Goal: Task Accomplishment & Management: Find specific page/section

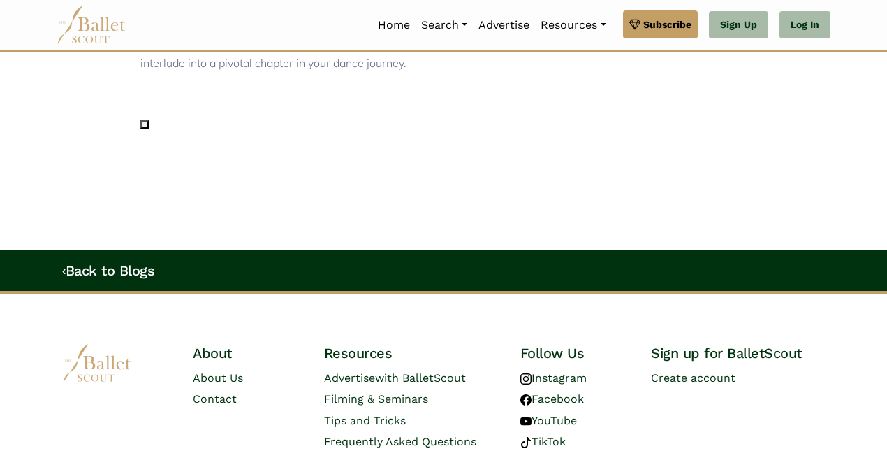
scroll to position [2240, 0]
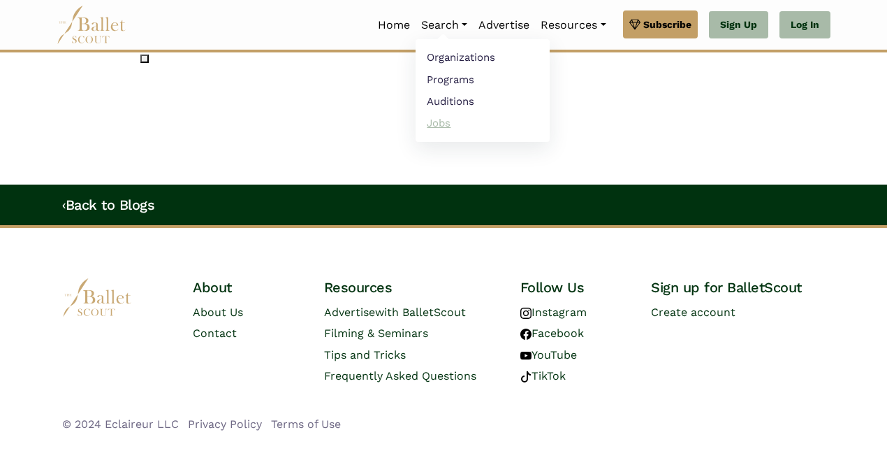
click at [430, 124] on link "Jobs" at bounding box center [483, 123] width 134 height 22
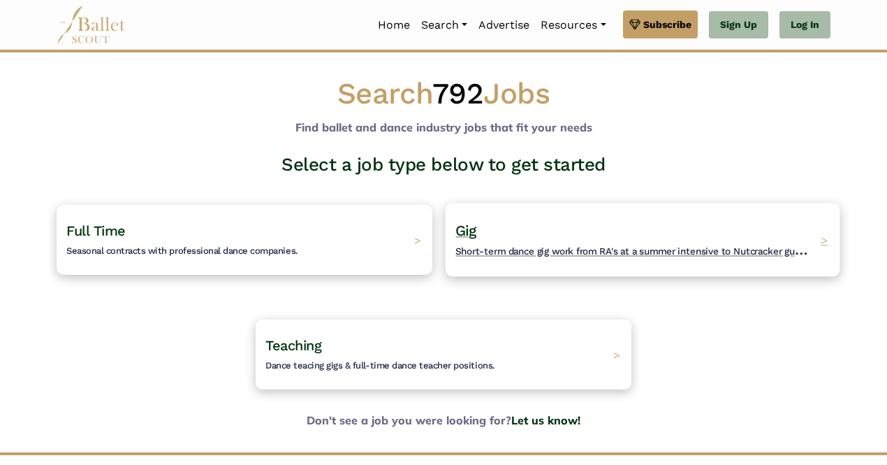
click at [578, 215] on div "Gig Short-term dance gig work from RA's at a summer intensive to Nutcracker gue…" at bounding box center [643, 239] width 395 height 73
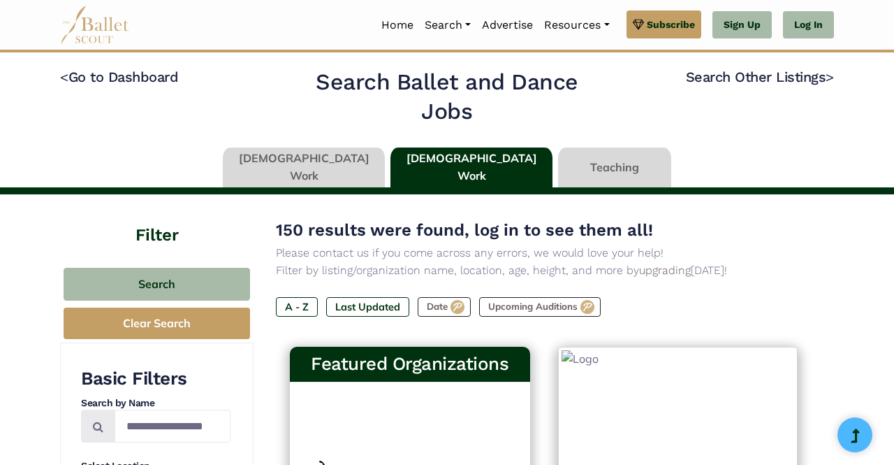
type input "******"
type input "*****"
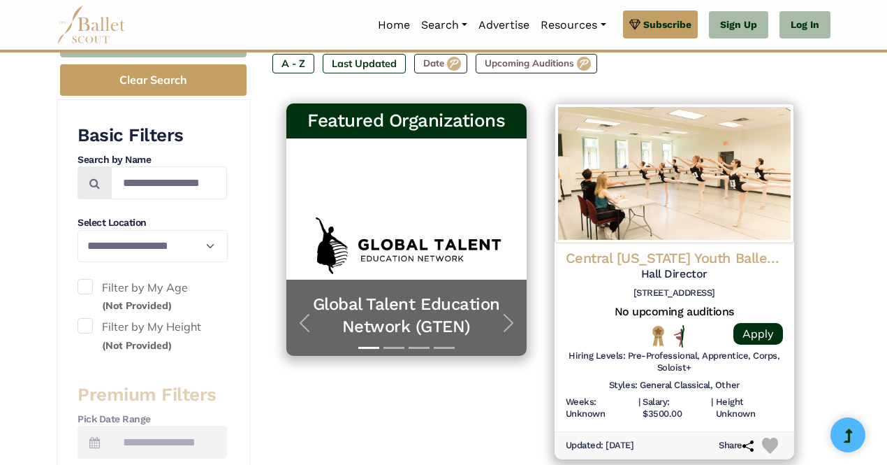
scroll to position [242, 0]
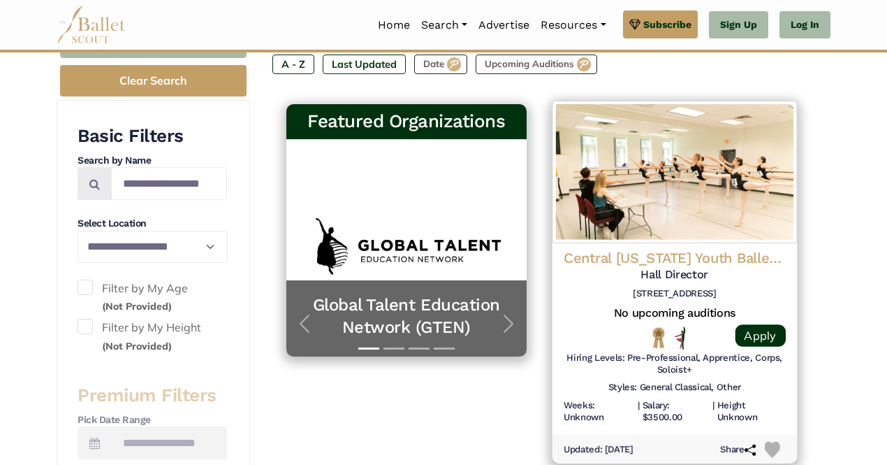
click at [678, 261] on h4 "Central Pennsylvania Youth Ballet (CPYB)" at bounding box center [674, 258] width 222 height 19
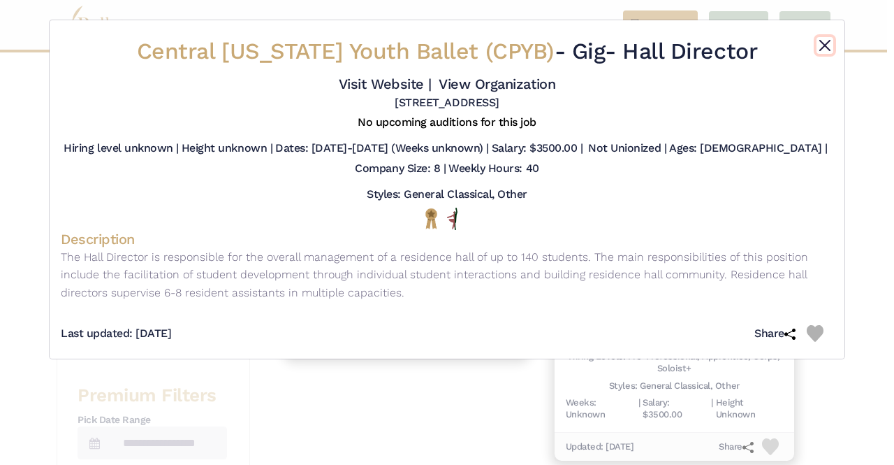
click at [826, 48] on button "Close" at bounding box center [825, 45] width 17 height 17
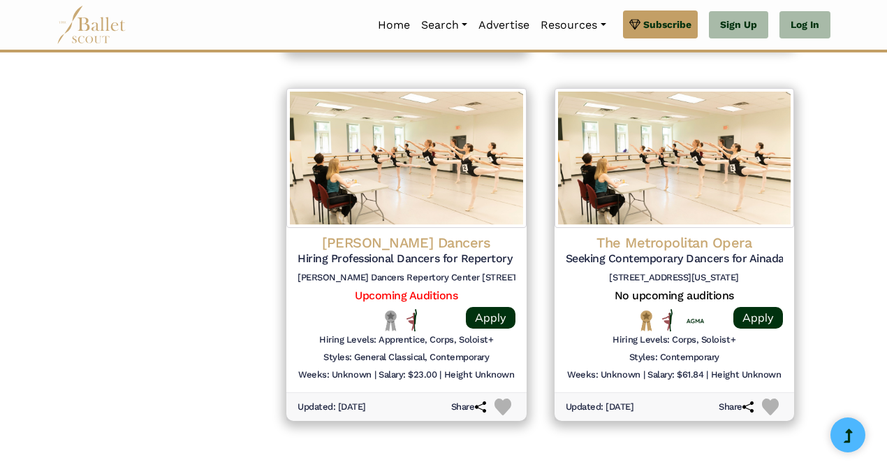
scroll to position [2082, 0]
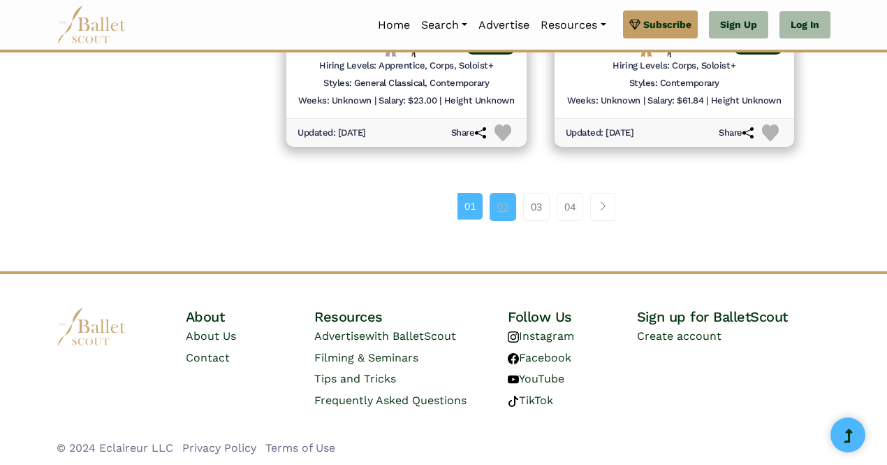
click at [499, 210] on link "02" at bounding box center [503, 207] width 27 height 28
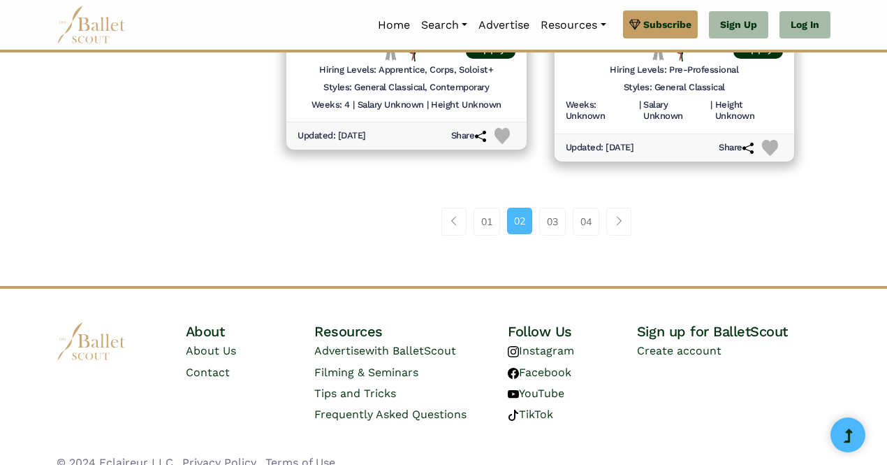
scroll to position [2045, 0]
click at [549, 219] on link "03" at bounding box center [552, 221] width 27 height 28
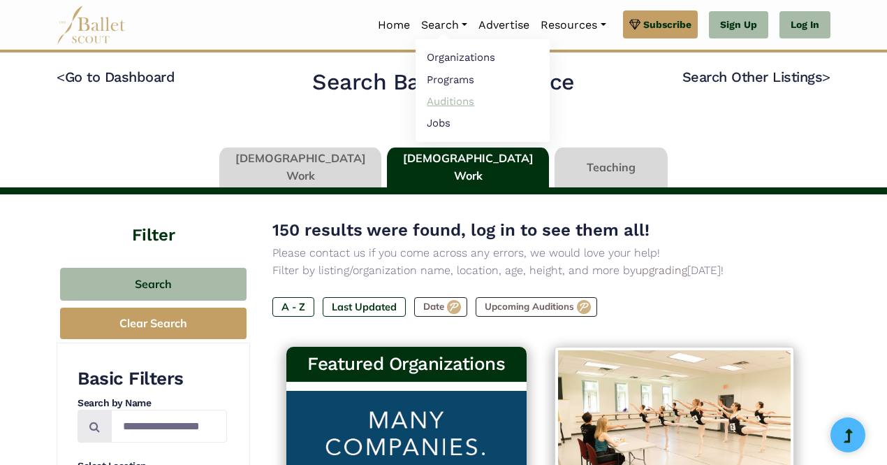
click at [447, 102] on link "Auditions" at bounding box center [483, 101] width 134 height 22
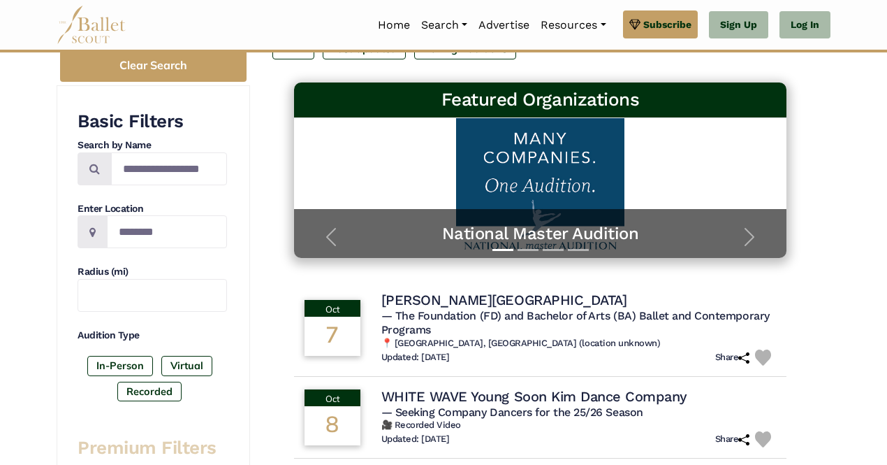
scroll to position [189, 0]
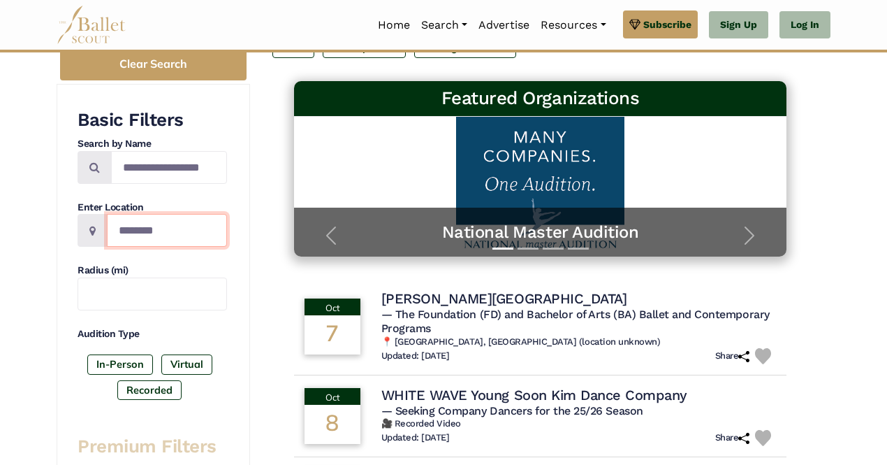
click at [152, 231] on input "Location" at bounding box center [167, 230] width 120 height 33
type input "*******"
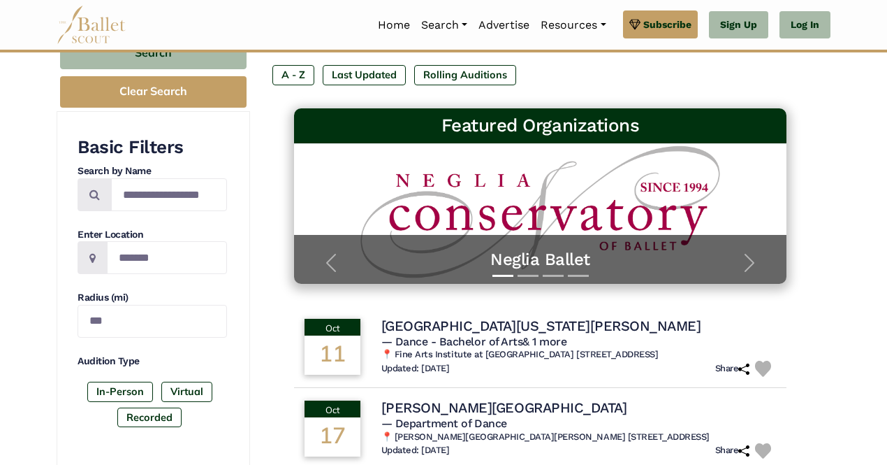
scroll to position [170, 0]
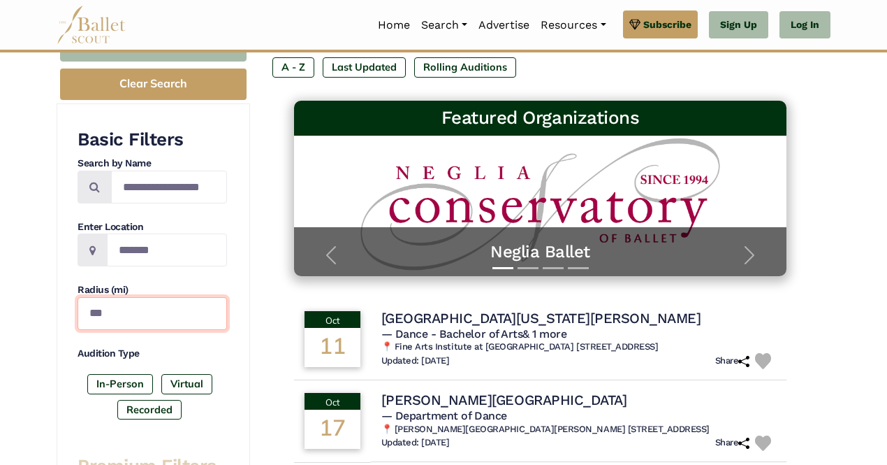
click at [133, 317] on input "***" at bounding box center [152, 313] width 149 height 33
type input "***"
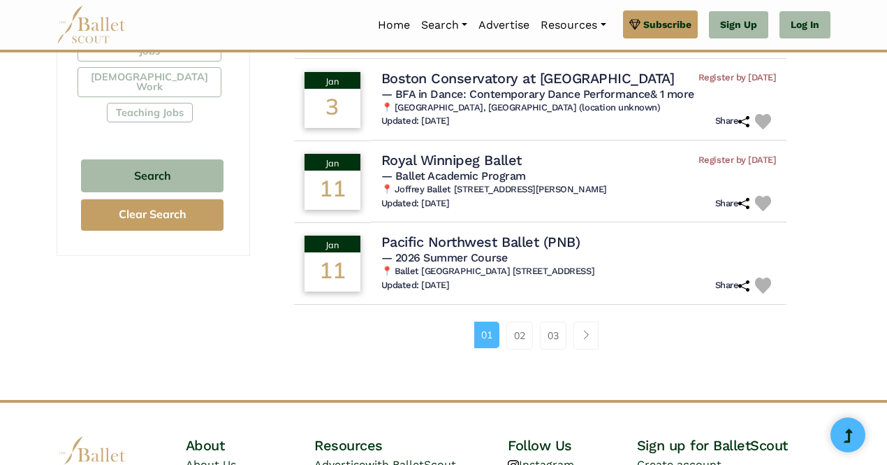
scroll to position [902, 0]
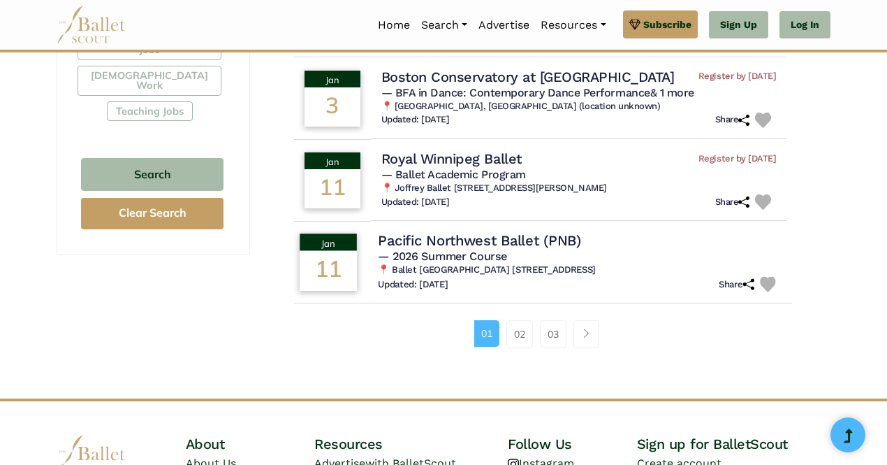
click at [453, 249] on h4 "Pacific Northwest Ballet (PNB)" at bounding box center [479, 240] width 203 height 19
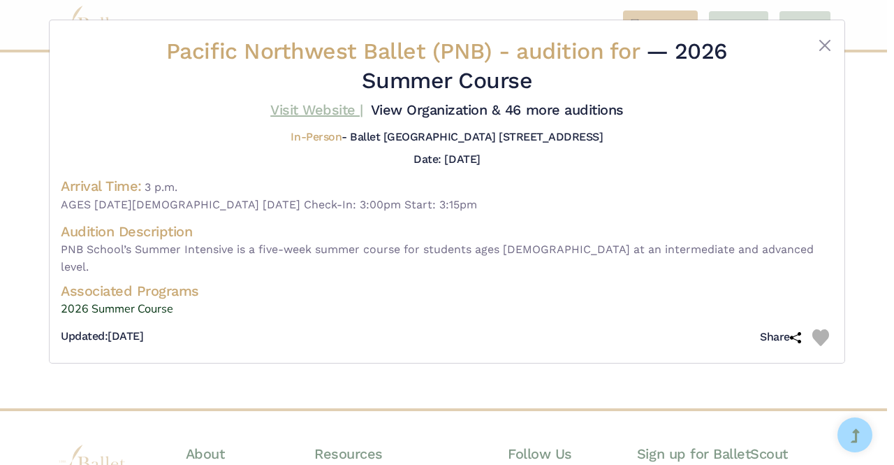
click at [336, 108] on link "Visit Website |" at bounding box center [316, 109] width 93 height 17
click at [823, 43] on button "Close" at bounding box center [825, 45] width 17 height 17
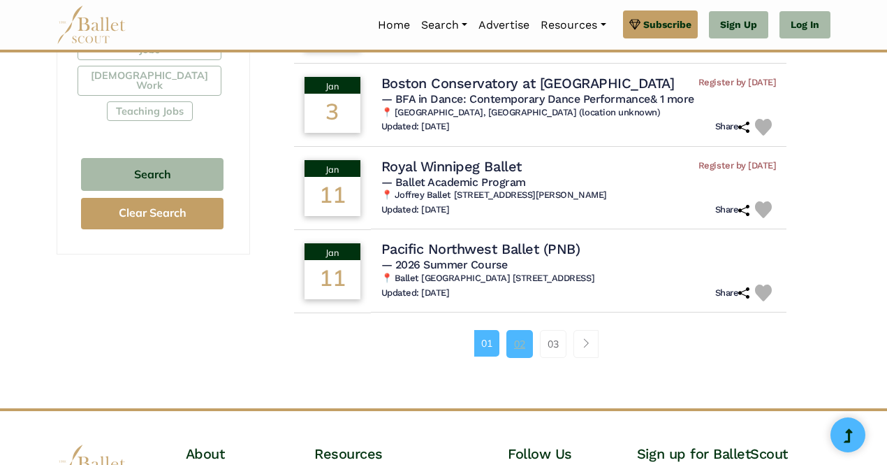
click at [517, 358] on link "02" at bounding box center [519, 344] width 27 height 28
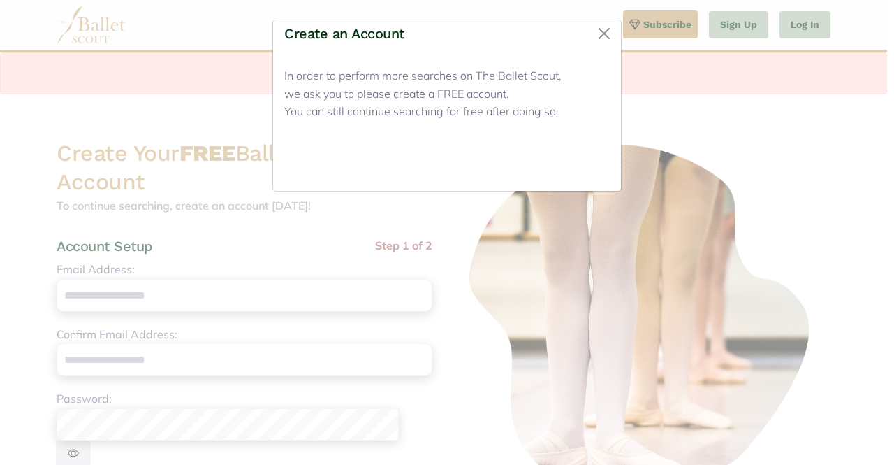
click at [570, 161] on button "Close" at bounding box center [583, 163] width 52 height 33
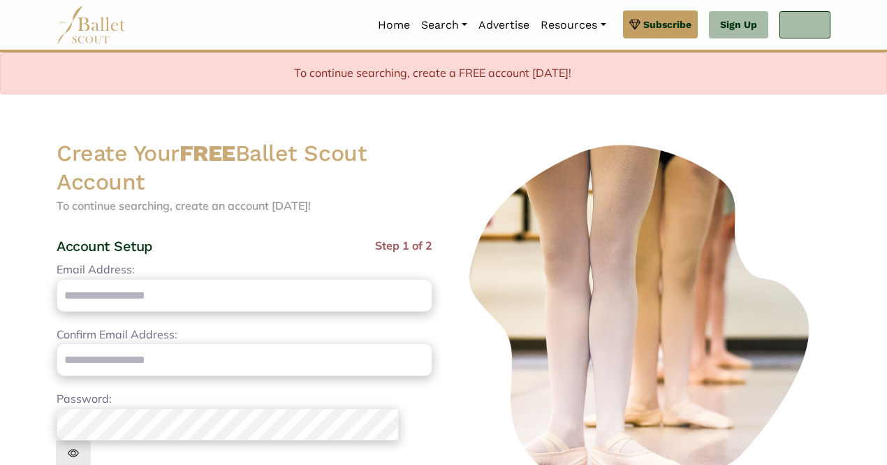
click at [804, 20] on link "Log In" at bounding box center [805, 25] width 51 height 28
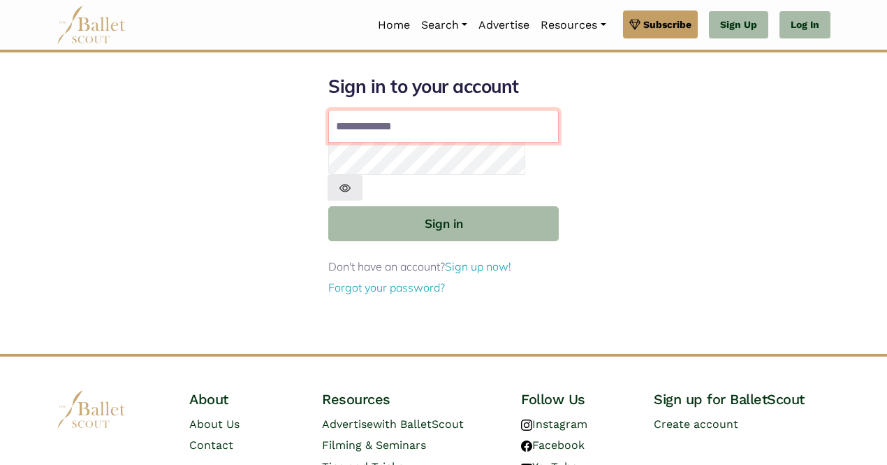
type input "**********"
click at [444, 217] on form "**********" at bounding box center [443, 186] width 231 height 222
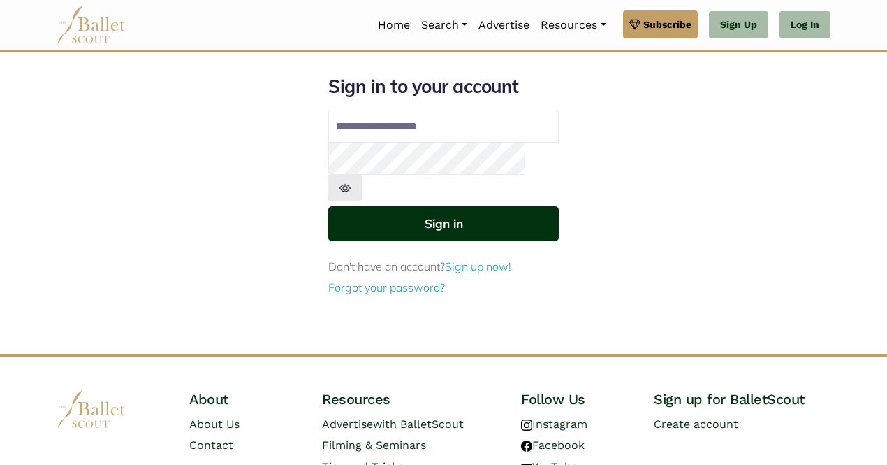
click at [435, 206] on button "Sign in" at bounding box center [443, 223] width 231 height 34
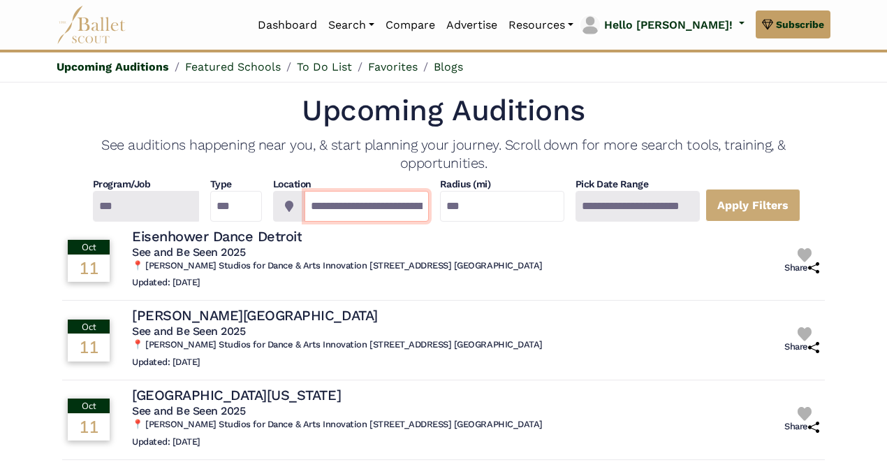
click at [408, 210] on input "**********" at bounding box center [367, 206] width 124 height 31
type input "**********"
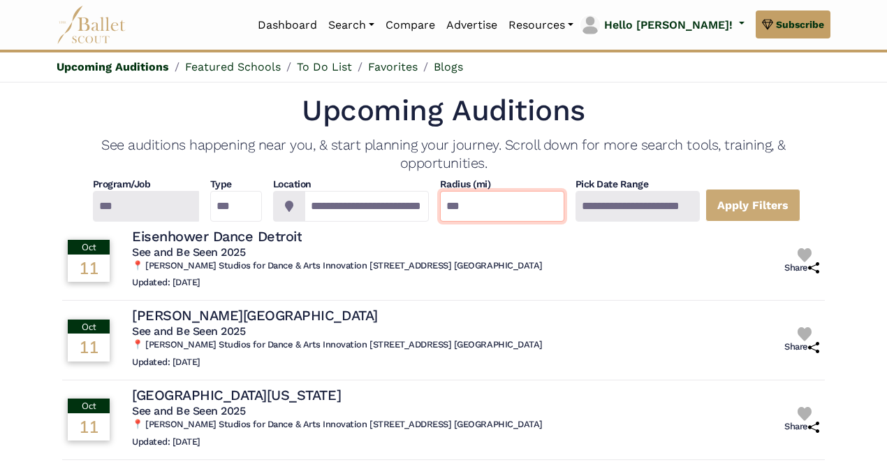
click at [465, 209] on input "***" at bounding box center [502, 206] width 124 height 31
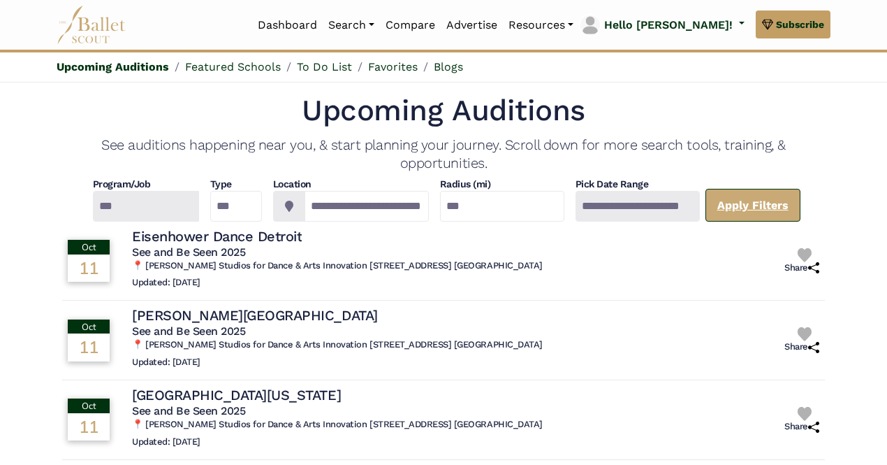
click at [759, 200] on link "Apply Filters" at bounding box center [753, 205] width 95 height 33
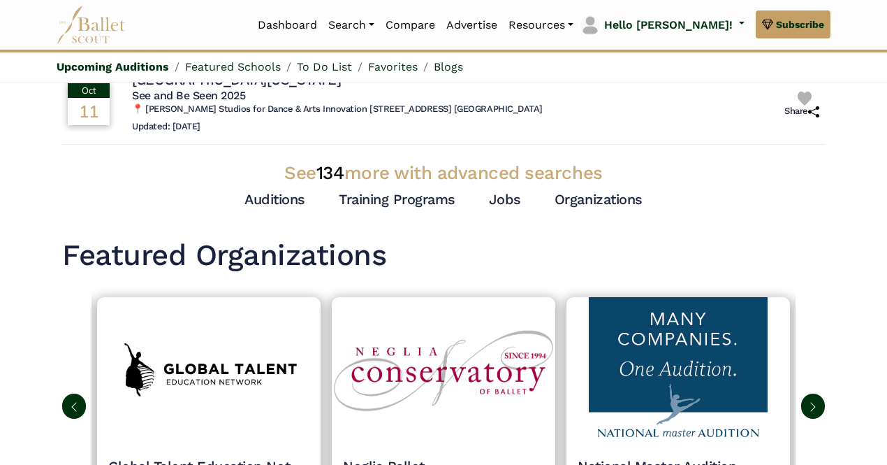
scroll to position [492, 0]
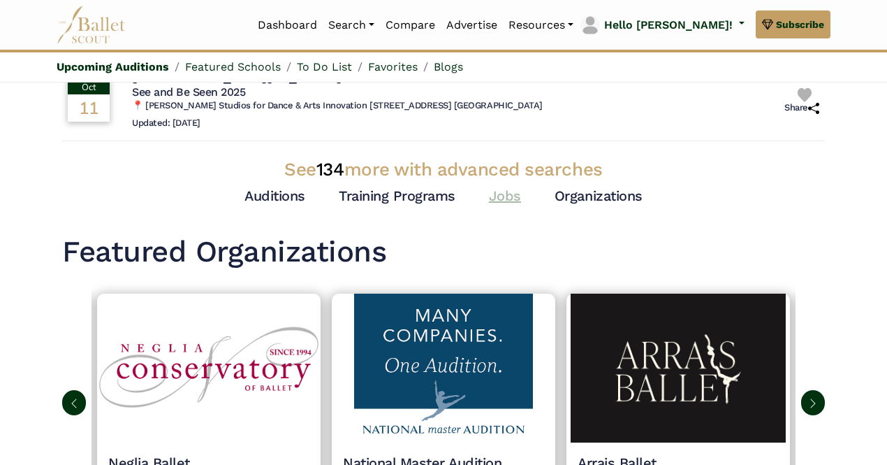
click at [504, 196] on link "Jobs" at bounding box center [505, 195] width 32 height 17
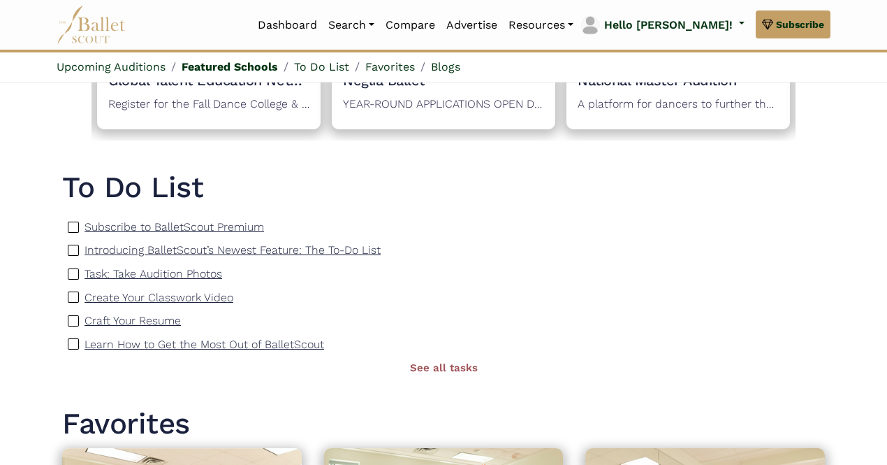
scroll to position [873, 0]
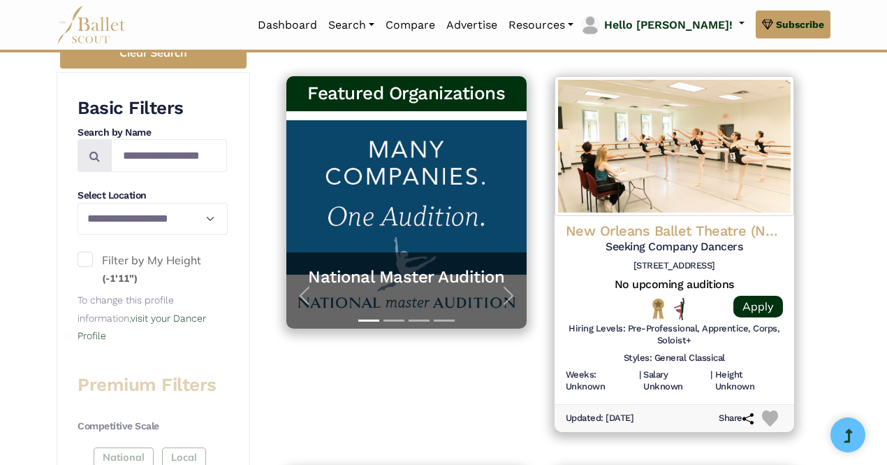
scroll to position [261, 0]
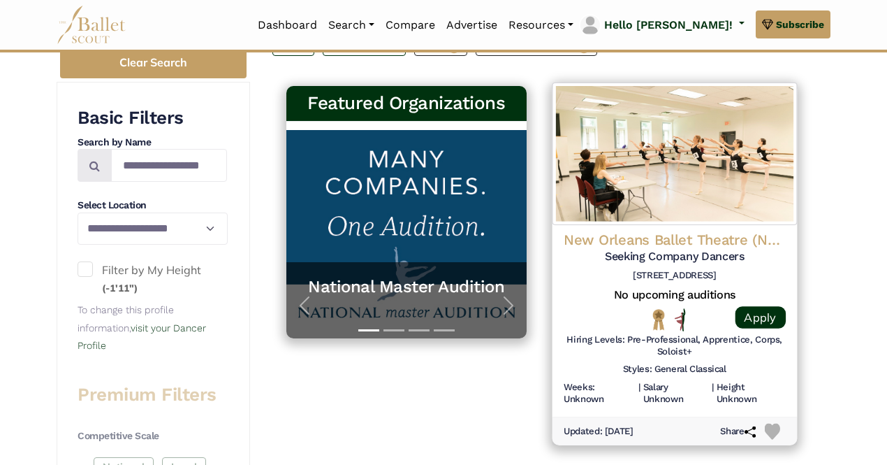
click at [657, 242] on h4 "New Orleans Ballet Theatre (NOBT)" at bounding box center [674, 240] width 222 height 19
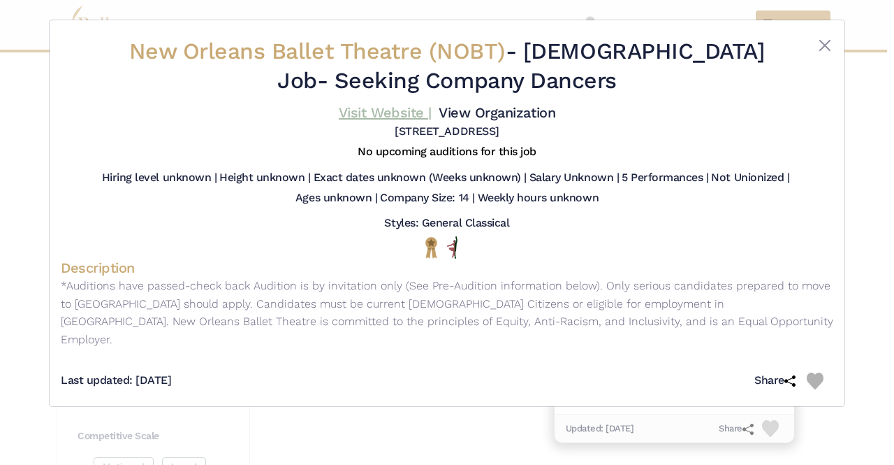
click at [396, 111] on link "Visit Website |" at bounding box center [385, 112] width 93 height 17
click at [826, 47] on button "Close" at bounding box center [825, 45] width 17 height 17
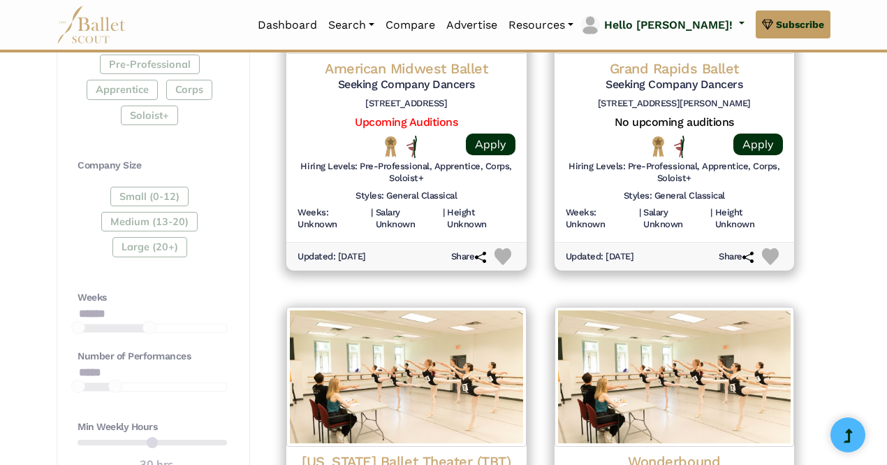
scroll to position [823, 0]
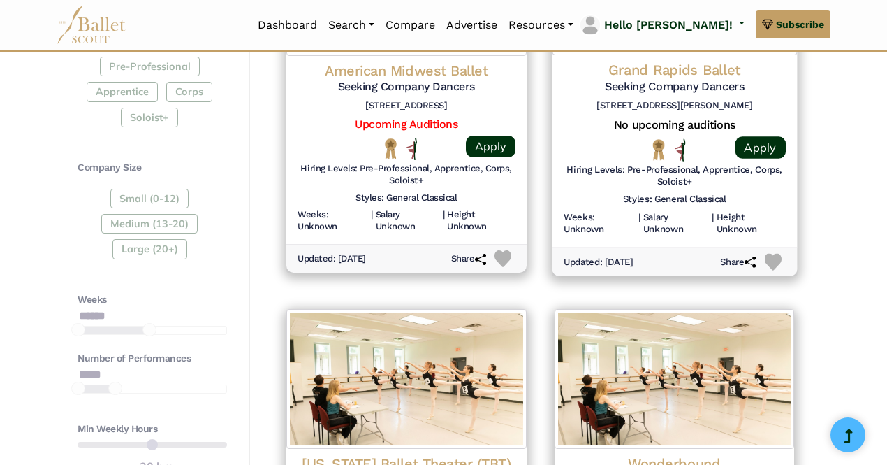
click at [671, 72] on h4 "Grand Rapids Ballet" at bounding box center [674, 70] width 222 height 19
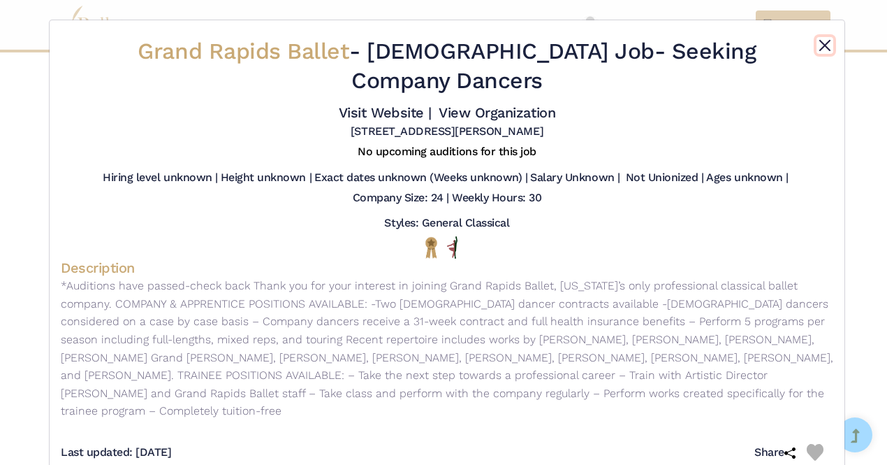
click at [826, 40] on button "Close" at bounding box center [825, 45] width 17 height 17
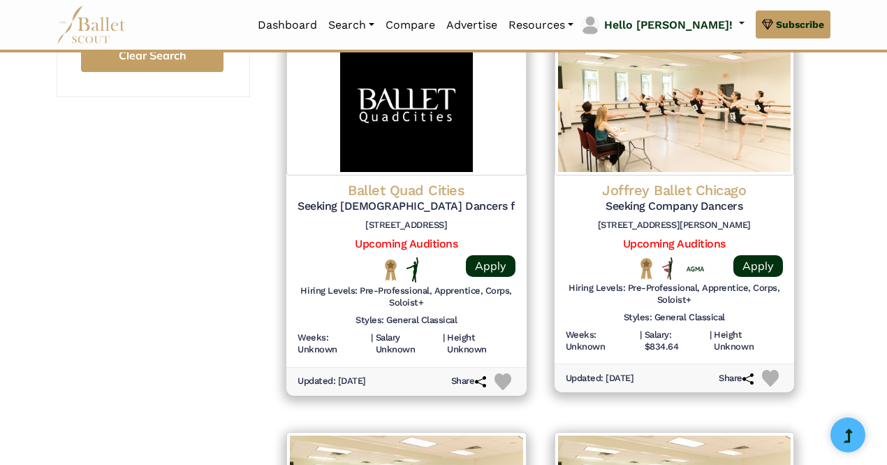
scroll to position [1487, 0]
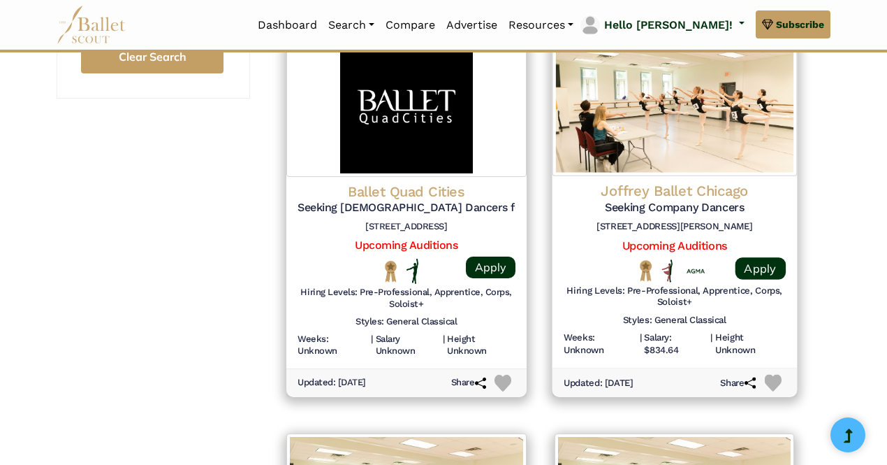
click at [687, 192] on h4 "Joffrey Ballet Chicago" at bounding box center [674, 191] width 222 height 19
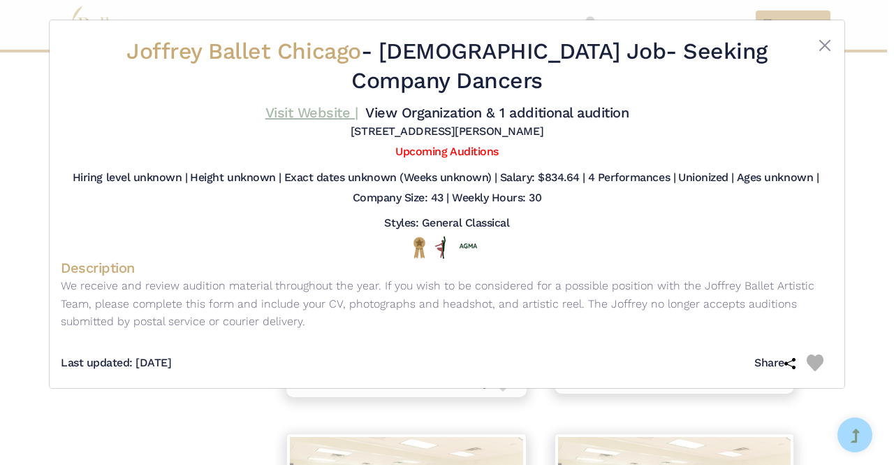
click at [314, 111] on link "Visit Website |" at bounding box center [311, 112] width 93 height 17
click at [827, 46] on button "Close" at bounding box center [825, 45] width 17 height 17
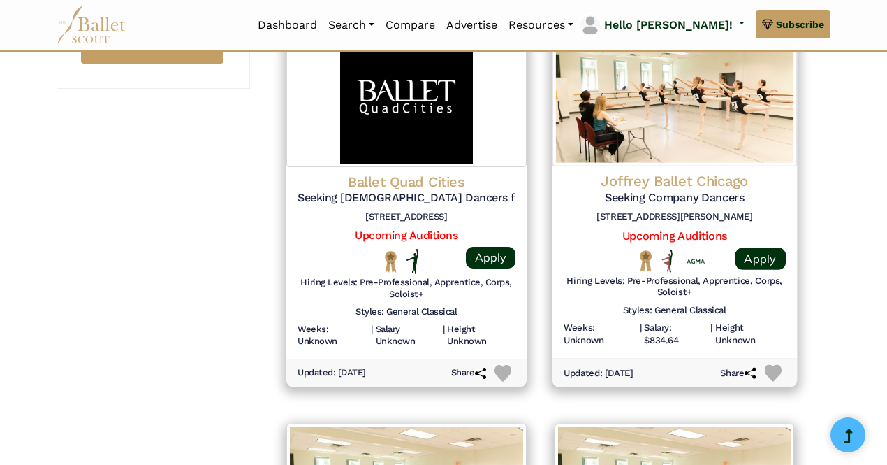
scroll to position [1496, 0]
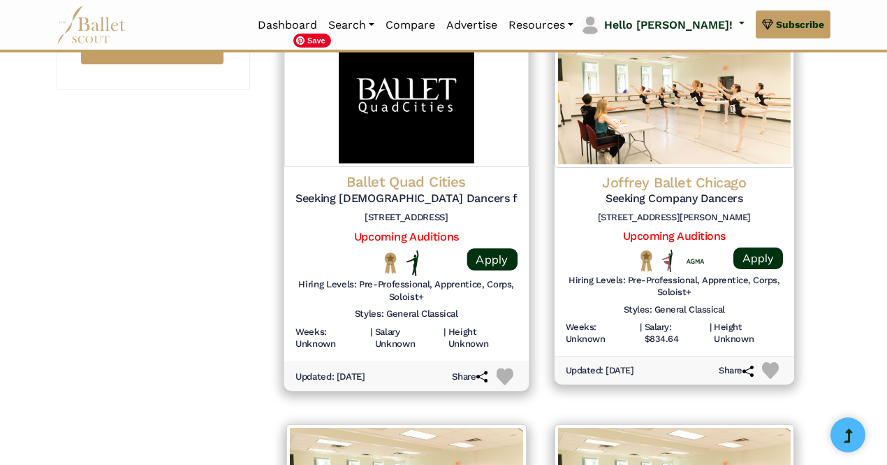
click at [389, 142] on img at bounding box center [406, 95] width 245 height 143
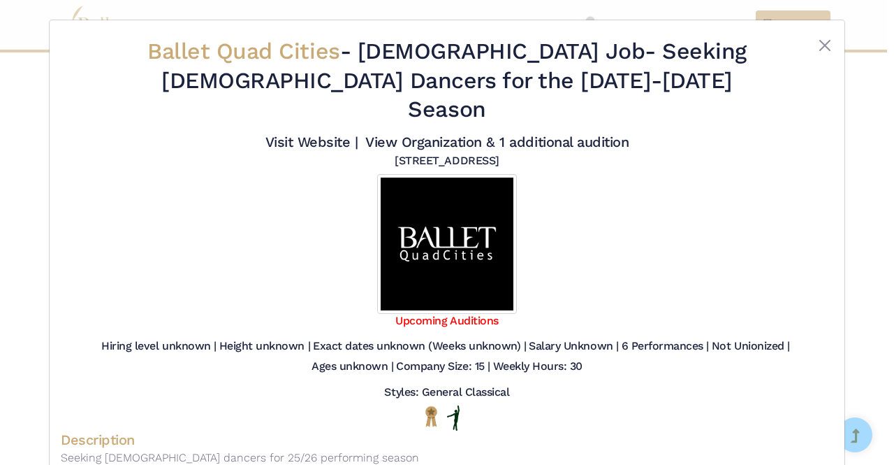
click at [322, 133] on h4 "Visit Website | View Organization & 1 additional audition" at bounding box center [447, 142] width 364 height 18
click at [311, 133] on link "Visit Website |" at bounding box center [311, 141] width 93 height 17
click at [818, 48] on button "Close" at bounding box center [825, 45] width 17 height 17
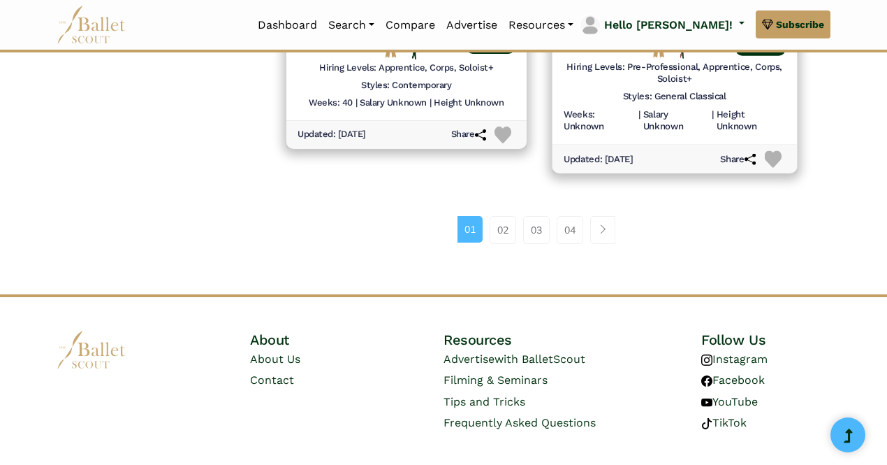
scroll to position [2108, 0]
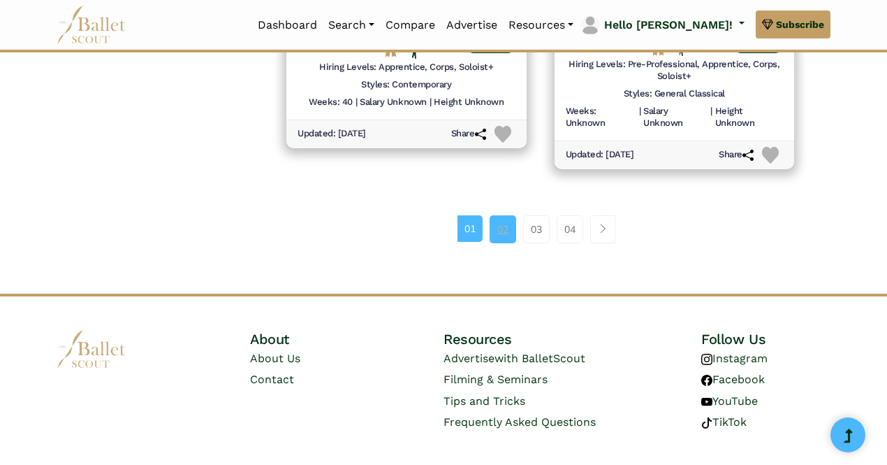
click at [502, 231] on link "02" at bounding box center [503, 229] width 27 height 28
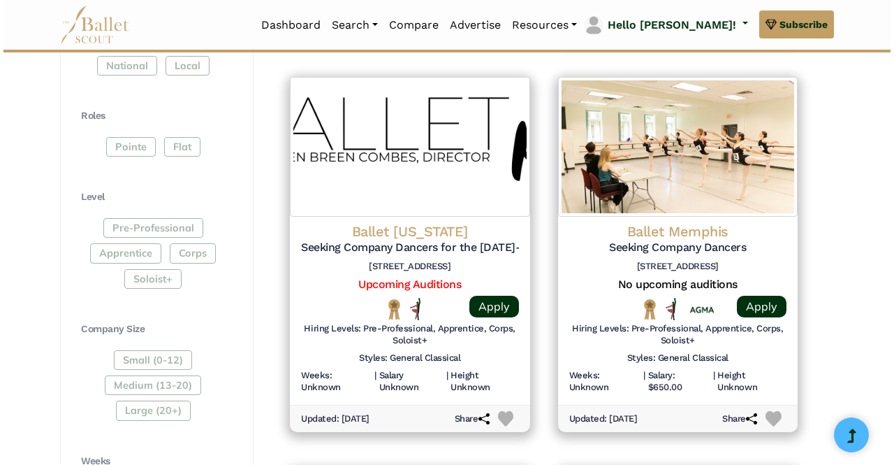
scroll to position [660, 0]
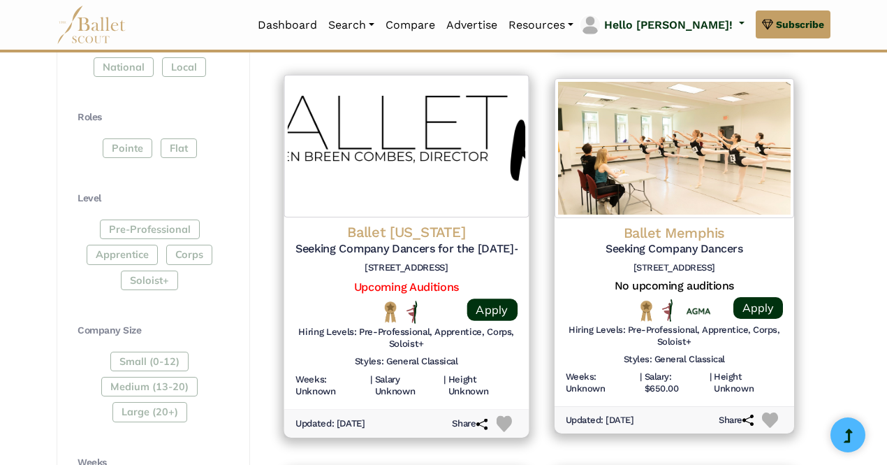
click at [442, 229] on h4 "Ballet [US_STATE]" at bounding box center [407, 232] width 222 height 19
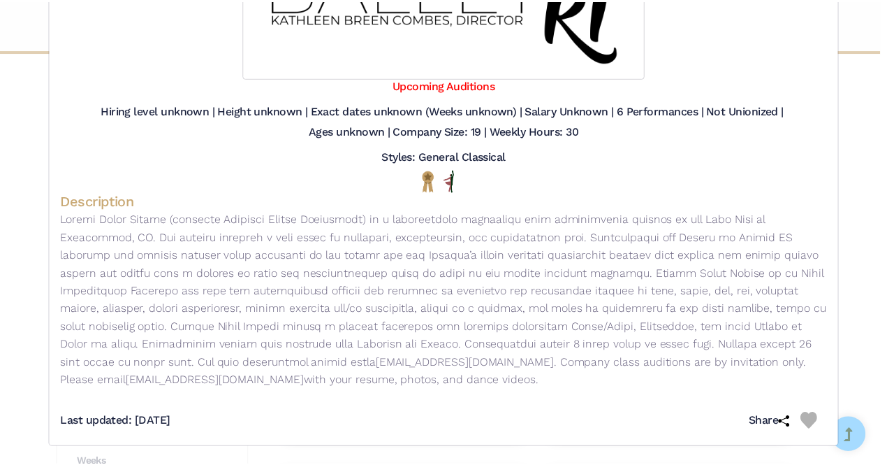
scroll to position [0, 0]
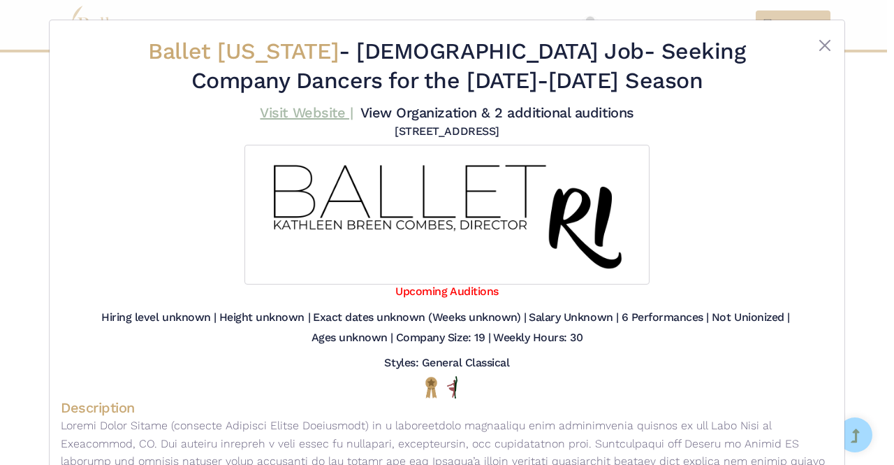
click at [307, 108] on link "Visit Website |" at bounding box center [306, 112] width 93 height 17
click at [817, 49] on button "Close" at bounding box center [825, 45] width 17 height 17
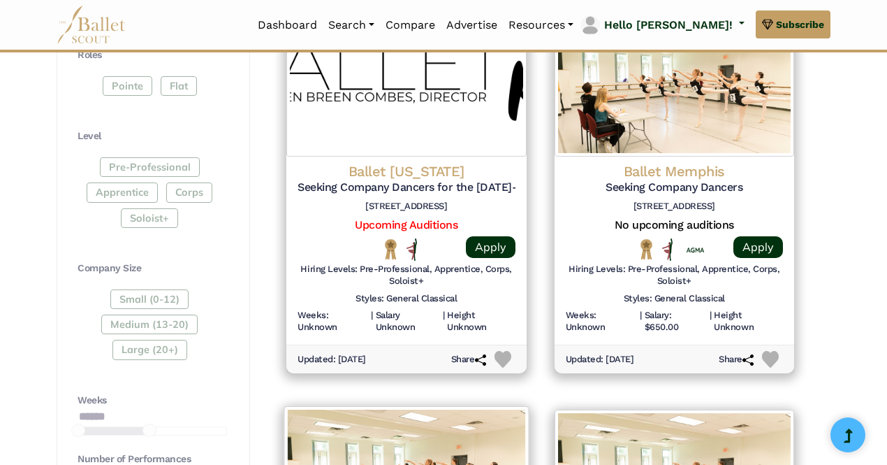
scroll to position [722, 0]
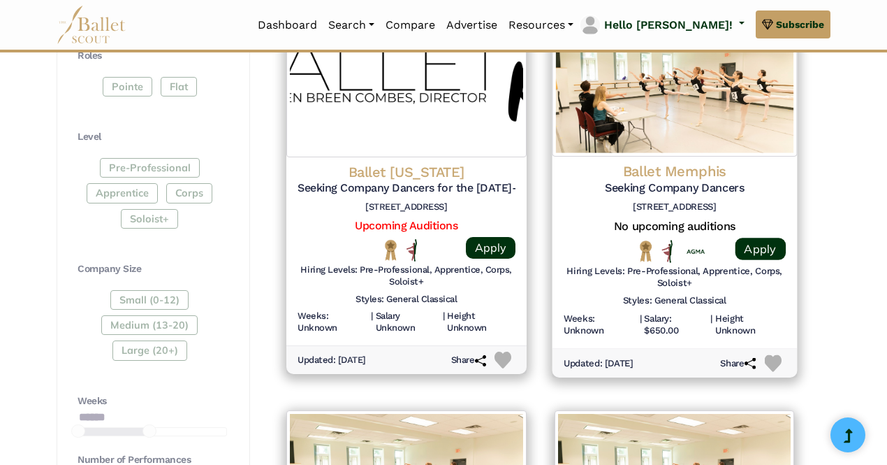
click at [566, 201] on h6 "[STREET_ADDRESS]" at bounding box center [674, 207] width 222 height 12
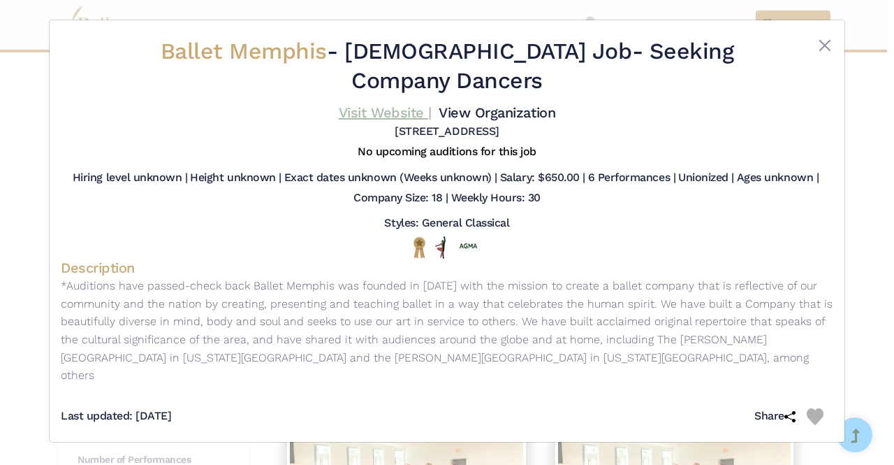
click at [370, 104] on link "Visit Website |" at bounding box center [385, 112] width 93 height 17
click at [820, 46] on button "Close" at bounding box center [825, 45] width 17 height 17
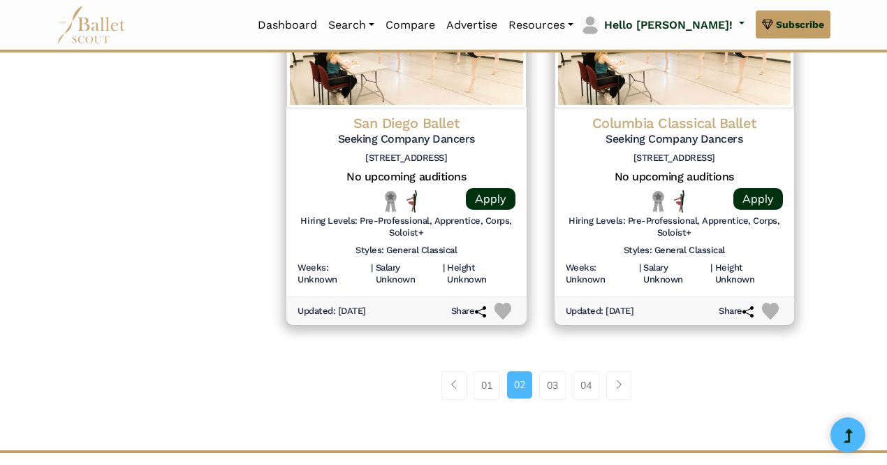
scroll to position [1949, 0]
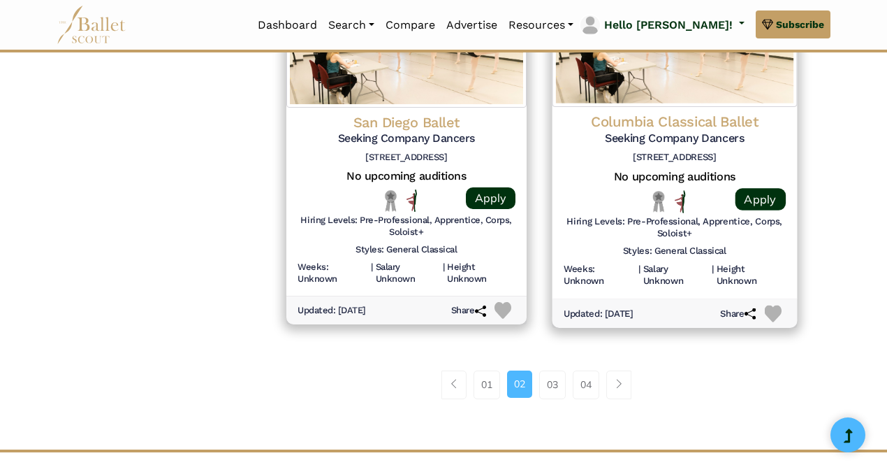
click at [688, 133] on h5 "Seeking Company Dancers" at bounding box center [674, 138] width 222 height 15
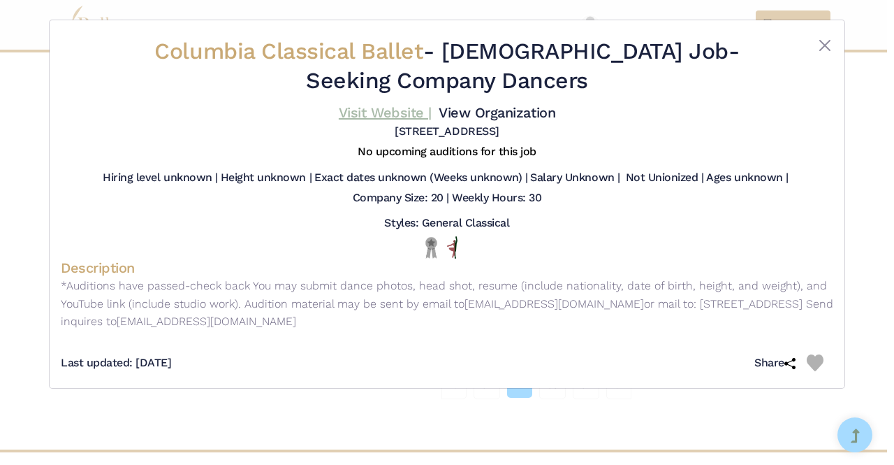
click at [363, 115] on link "Visit Website |" at bounding box center [385, 112] width 93 height 17
click at [822, 48] on button "Close" at bounding box center [825, 45] width 17 height 17
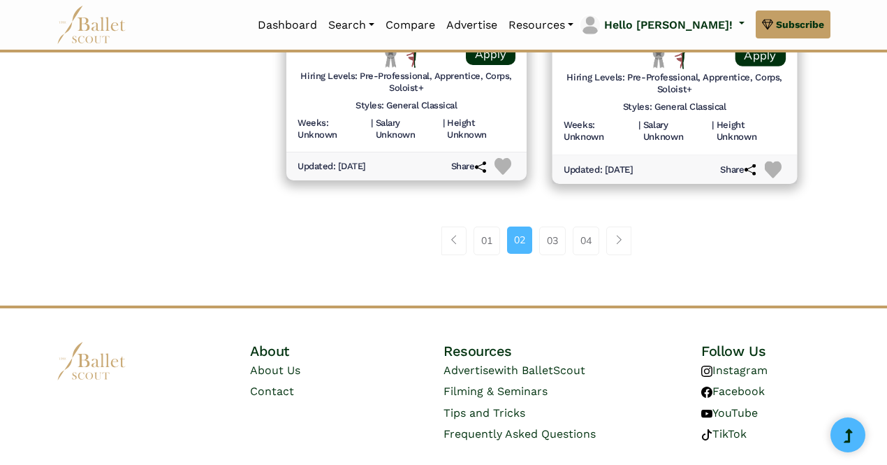
scroll to position [2094, 0]
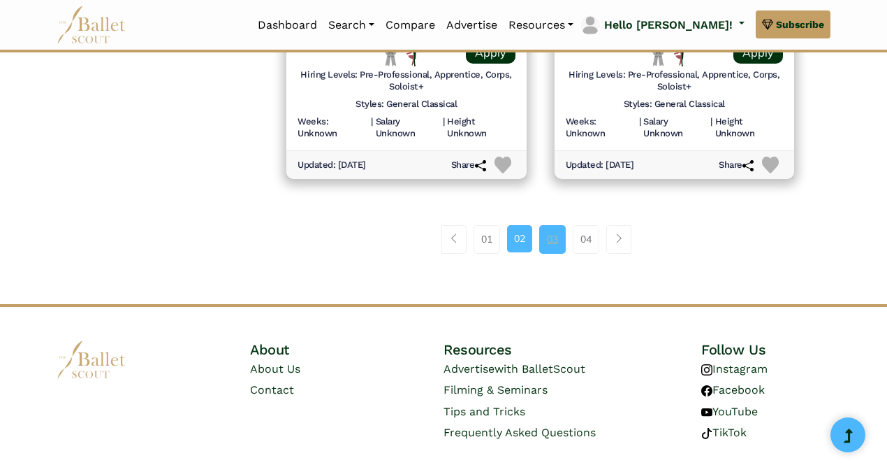
click at [548, 232] on link "03" at bounding box center [552, 239] width 27 height 28
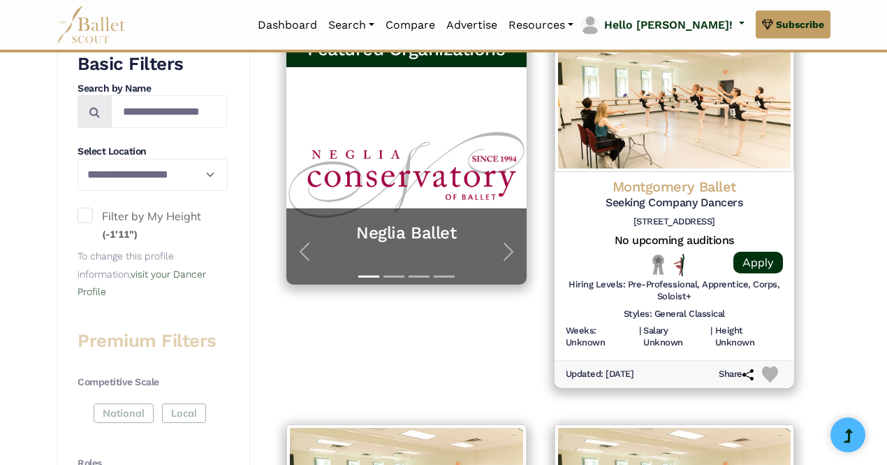
scroll to position [315, 0]
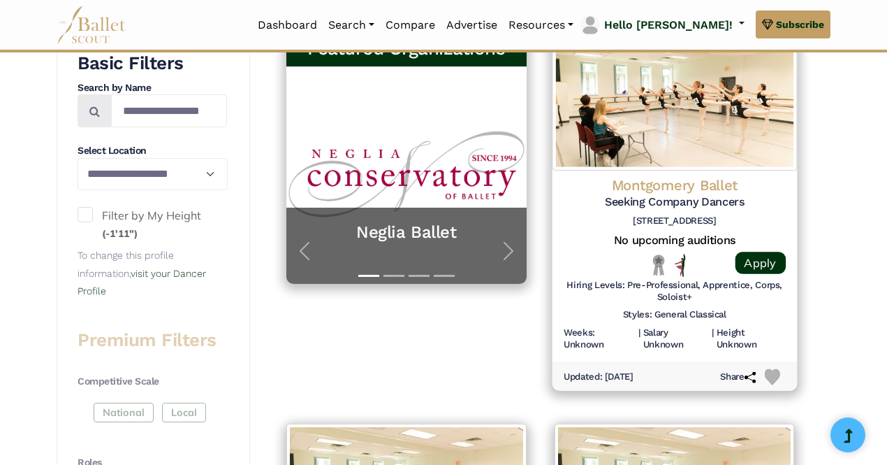
click at [616, 200] on h5 "Seeking Company Dancers" at bounding box center [674, 202] width 222 height 15
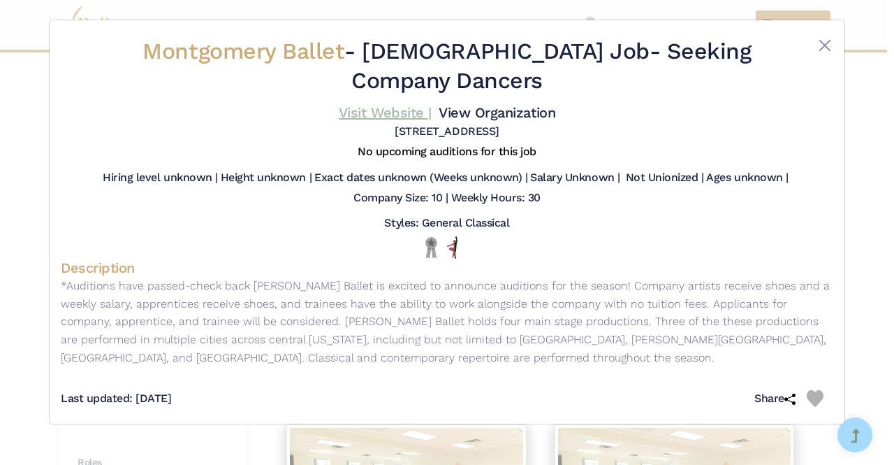
click at [379, 111] on link "Visit Website |" at bounding box center [385, 112] width 93 height 17
click at [822, 43] on button "Close" at bounding box center [825, 45] width 17 height 17
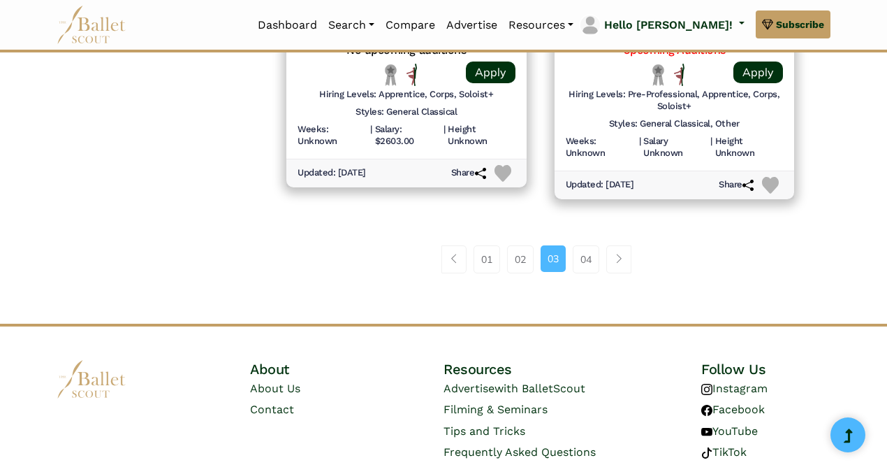
scroll to position [2052, 0]
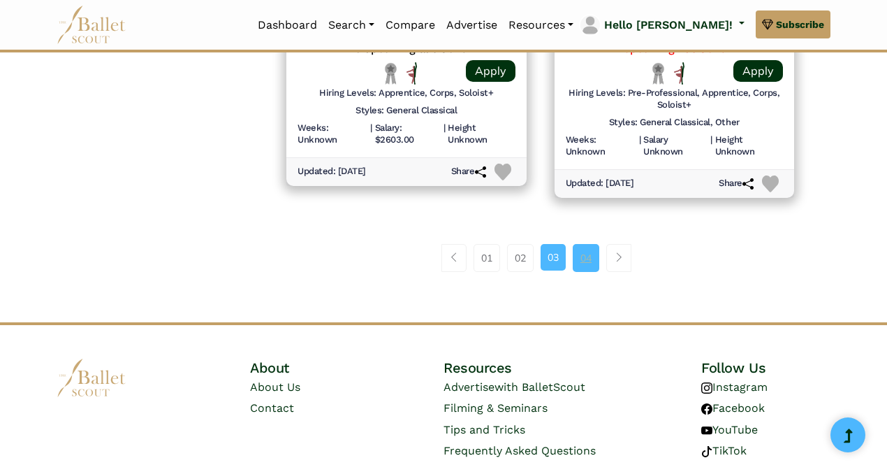
click at [587, 256] on link "04" at bounding box center [586, 258] width 27 height 28
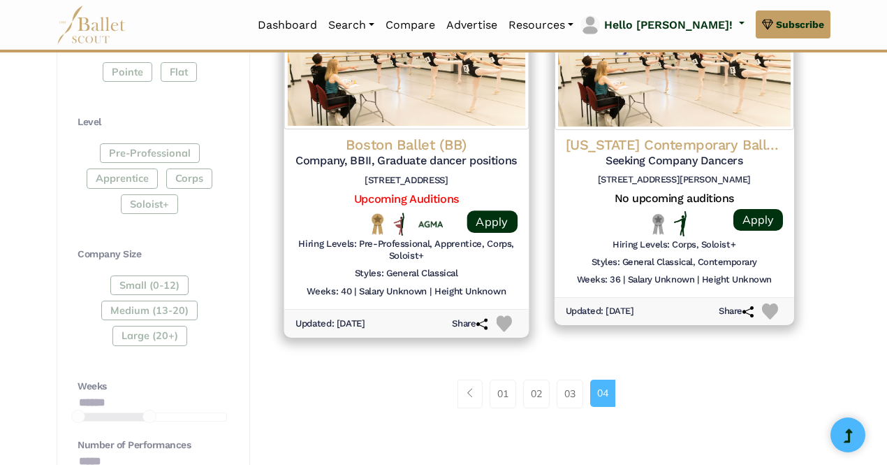
scroll to position [745, 0]
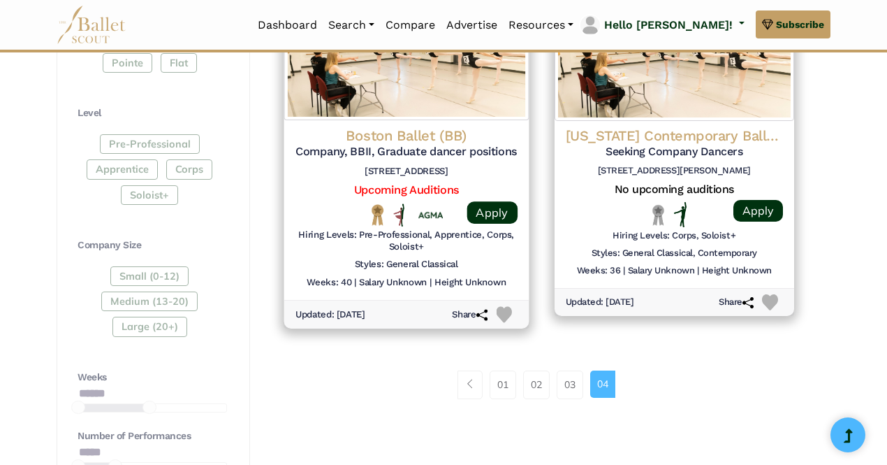
click at [401, 131] on h4 "Boston Ballet (BB)" at bounding box center [407, 135] width 222 height 19
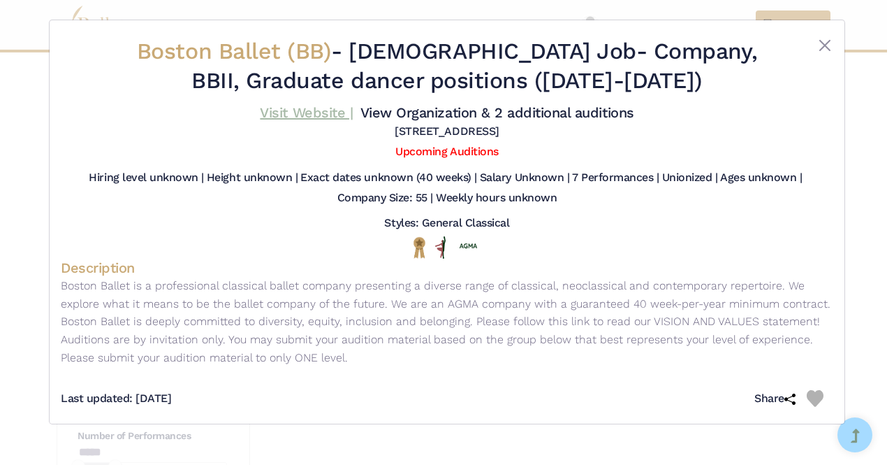
click at [286, 117] on link "Visit Website |" at bounding box center [306, 112] width 93 height 17
click at [819, 43] on button "Close" at bounding box center [825, 45] width 17 height 17
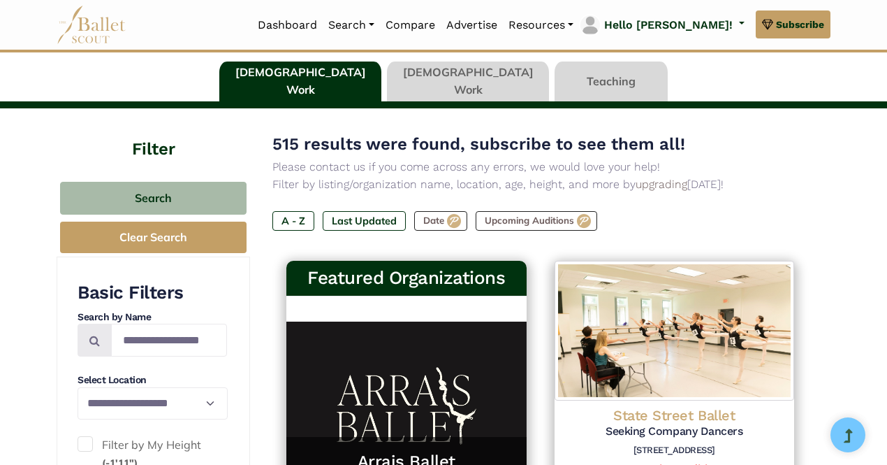
scroll to position [0, 0]
